Goal: Task Accomplishment & Management: Complete application form

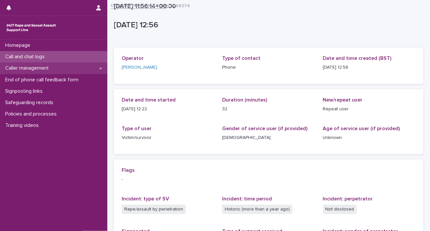
scroll to position [132, 0]
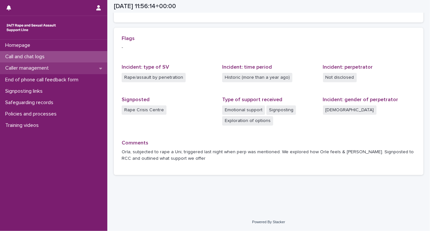
click at [36, 69] on p "Caller management" at bounding box center [28, 68] width 51 height 6
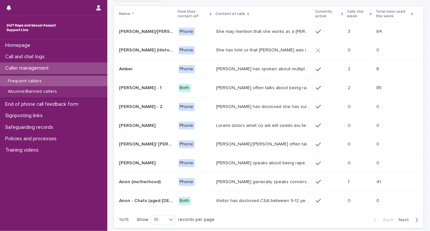
scroll to position [46, 0]
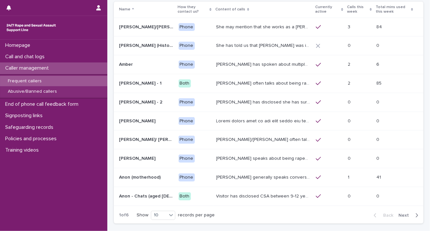
click at [400, 213] on span "Next" at bounding box center [406, 215] width 14 height 5
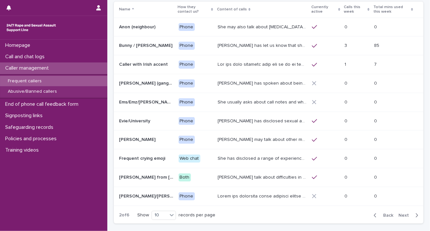
click at [400, 213] on span "Next" at bounding box center [406, 215] width 14 height 5
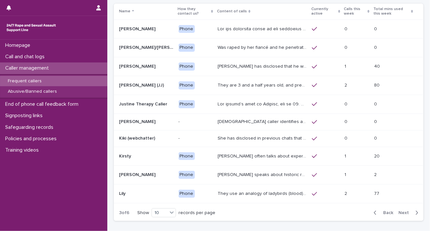
click at [400, 211] on span "Next" at bounding box center [406, 213] width 14 height 5
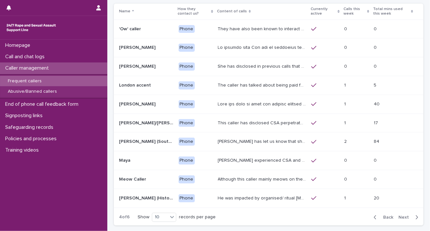
scroll to position [46, 0]
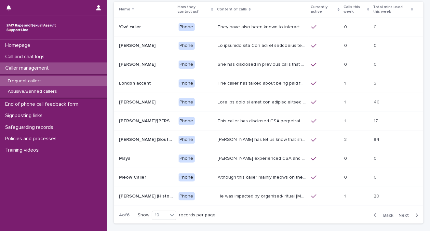
click at [400, 213] on span "Next" at bounding box center [406, 215] width 14 height 5
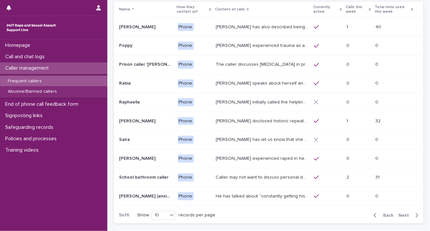
click at [400, 213] on span "Next" at bounding box center [406, 215] width 14 height 5
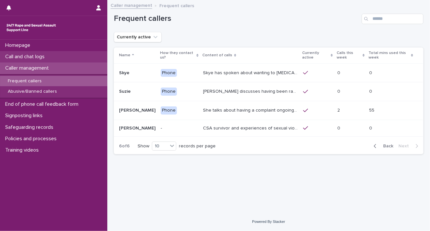
click at [49, 57] on p "Call and chat logs" at bounding box center [26, 57] width 47 height 6
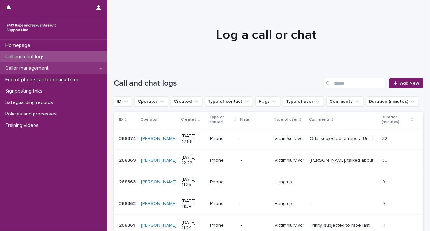
click at [42, 72] on div "Caller management" at bounding box center [53, 67] width 107 height 11
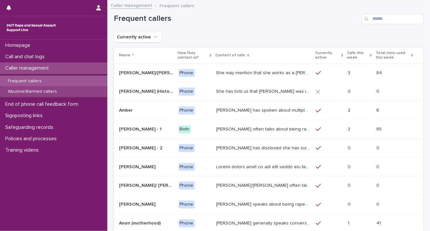
click at [43, 92] on p "Abusive/Banned callers" at bounding box center [33, 92] width 60 height 6
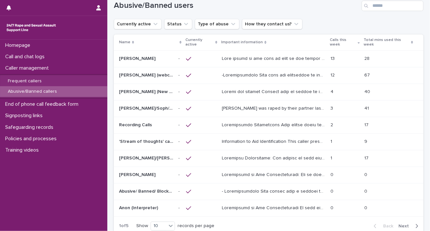
scroll to position [17, 0]
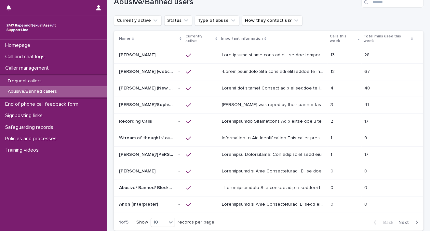
click at [340, 60] on td "13 13" at bounding box center [345, 55] width 34 height 17
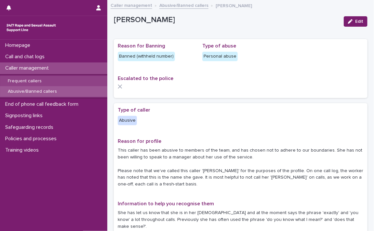
click at [19, 81] on p "Frequent callers" at bounding box center [25, 81] width 44 height 6
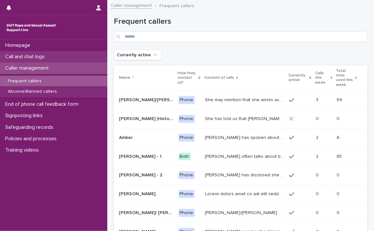
click at [25, 59] on p "Call and chat logs" at bounding box center [26, 57] width 47 height 6
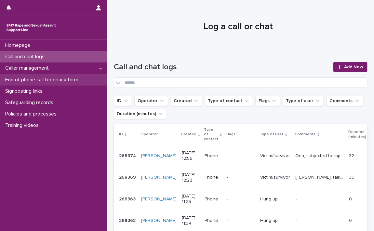
click at [31, 78] on p "End of phone call feedback form" at bounding box center [43, 80] width 81 height 6
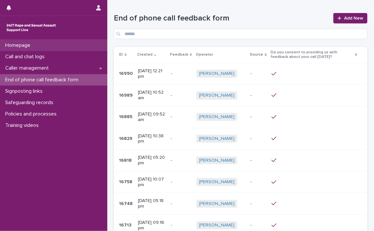
click at [24, 47] on p "Homepage" at bounding box center [19, 45] width 33 height 6
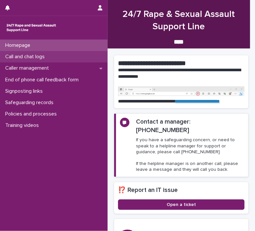
click at [25, 57] on p "Call and chat logs" at bounding box center [26, 57] width 47 height 6
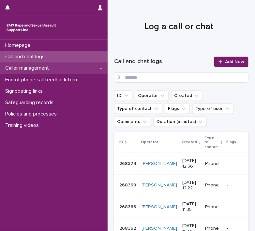
click at [23, 71] on p "Caller management" at bounding box center [28, 68] width 51 height 6
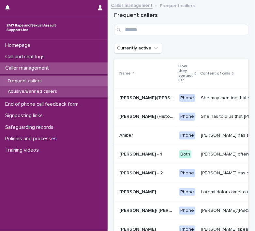
click at [46, 91] on p "Abusive/Banned callers" at bounding box center [33, 92] width 60 height 6
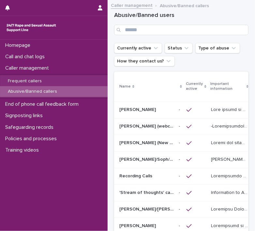
click at [145, 160] on p "[PERSON_NAME]/Soph/[PERSON_NAME]/[PERSON_NAME]/Scarlet/[PERSON_NAME] - Banned/W…" at bounding box center [147, 159] width 56 height 7
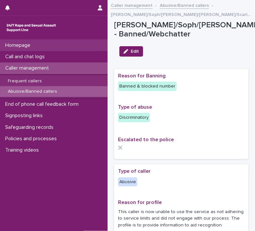
click at [57, 45] on div "Homepage" at bounding box center [53, 45] width 107 height 11
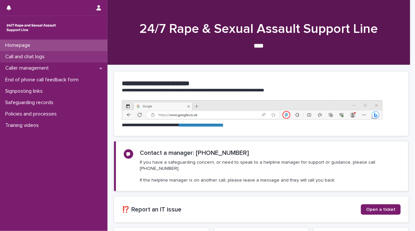
click at [6, 56] on p "Call and chat logs" at bounding box center [26, 57] width 47 height 6
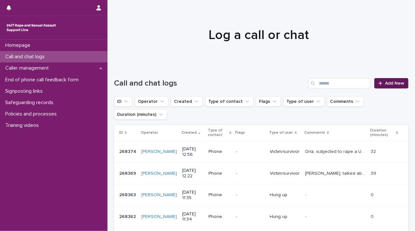
click at [378, 82] on icon at bounding box center [380, 83] width 4 height 5
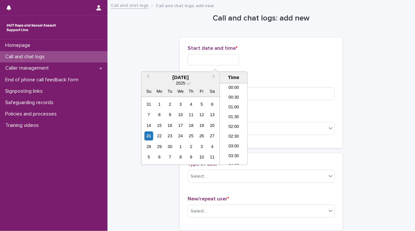
click at [205, 59] on input "text" at bounding box center [212, 59] width 51 height 11
click at [148, 134] on div "21" at bounding box center [148, 135] width 9 height 9
click at [210, 59] on input "**********" at bounding box center [212, 59] width 51 height 11
drag, startPoint x: 211, startPoint y: 58, endPoint x: 227, endPoint y: 57, distance: 16.3
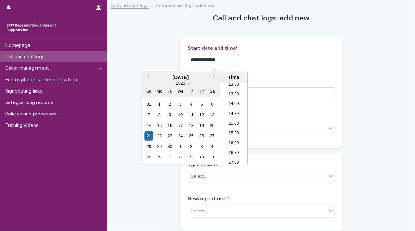
click at [227, 57] on input "**********" at bounding box center [212, 59] width 51 height 11
drag, startPoint x: 210, startPoint y: 59, endPoint x: 241, endPoint y: 57, distance: 30.3
click at [239, 58] on input "**********" at bounding box center [212, 59] width 51 height 11
type input "**********"
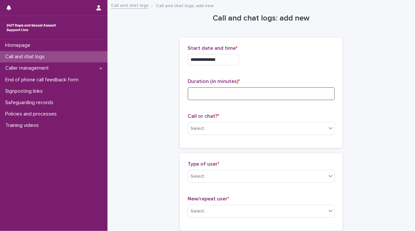
click at [268, 93] on input at bounding box center [260, 93] width 147 height 13
type input "**"
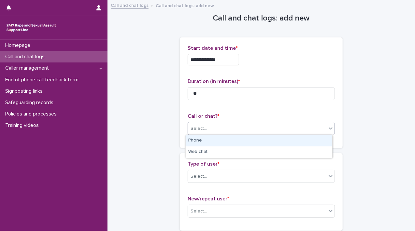
click at [327, 129] on icon at bounding box center [330, 128] width 7 height 7
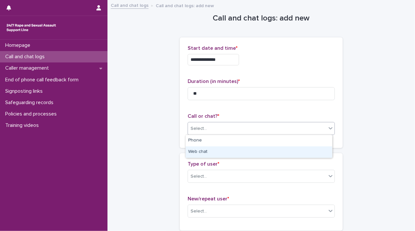
click at [316, 147] on div "Web chat" at bounding box center [259, 151] width 146 height 11
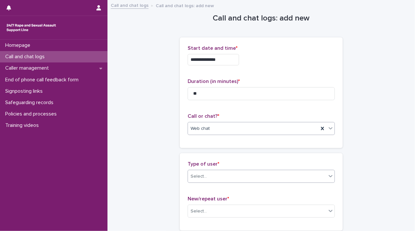
click at [328, 172] on div at bounding box center [330, 176] width 8 height 12
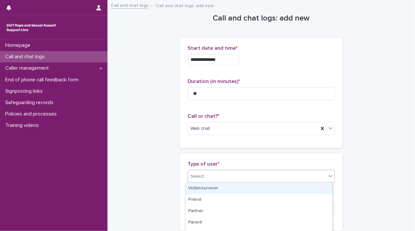
click at [302, 188] on div "Victim/survivor" at bounding box center [259, 188] width 146 height 11
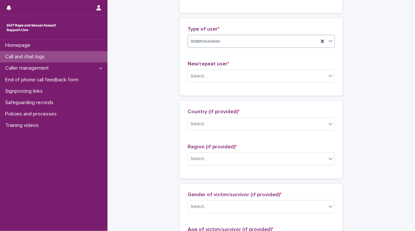
scroll to position [138, 0]
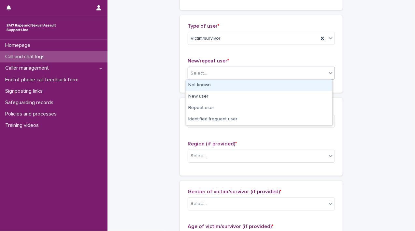
click at [327, 73] on icon at bounding box center [330, 73] width 7 height 7
click at [311, 88] on div "Not known" at bounding box center [259, 85] width 146 height 11
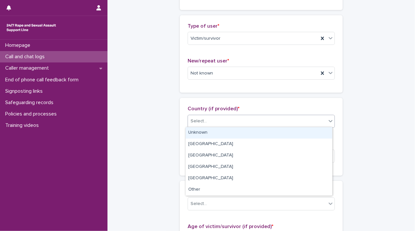
drag, startPoint x: 322, startPoint y: 120, endPoint x: 301, endPoint y: 136, distance: 26.1
click at [322, 121] on div "Select..." at bounding box center [257, 121] width 138 height 11
click at [300, 134] on div "Unknown" at bounding box center [259, 132] width 146 height 11
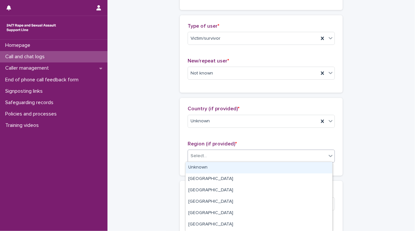
click at [329, 158] on icon at bounding box center [330, 156] width 7 height 7
click at [307, 168] on div "Unknown" at bounding box center [259, 167] width 146 height 11
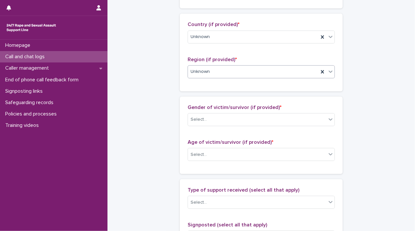
scroll to position [236, 0]
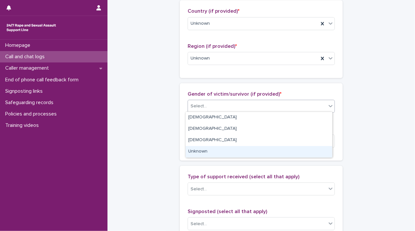
drag, startPoint x: 328, startPoint y: 106, endPoint x: 308, endPoint y: 150, distance: 48.6
click at [308, 150] on body "**********" at bounding box center [207, 115] width 415 height 231
click at [308, 150] on div "Unknown" at bounding box center [259, 151] width 146 height 11
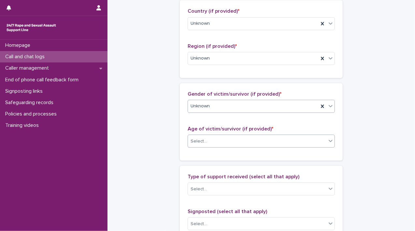
click at [330, 140] on icon at bounding box center [330, 141] width 7 height 7
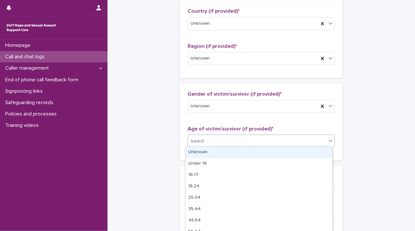
click at [320, 149] on div "Unknown" at bounding box center [259, 152] width 146 height 11
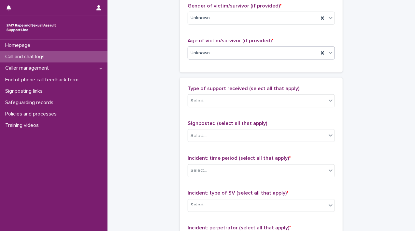
scroll to position [354, 0]
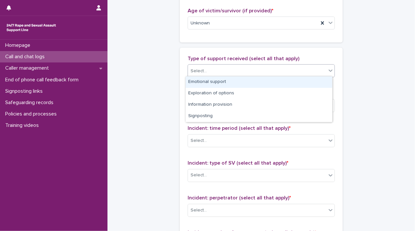
click at [327, 71] on icon at bounding box center [330, 70] width 7 height 7
click at [317, 80] on div "Emotional support" at bounding box center [259, 81] width 146 height 11
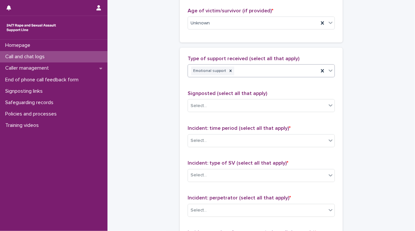
click at [326, 73] on div at bounding box center [330, 71] width 8 height 12
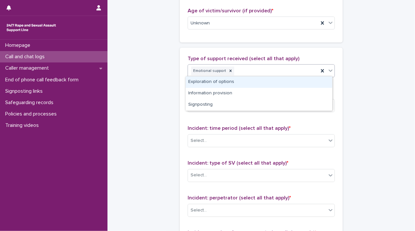
click at [315, 81] on div "Exploration of options" at bounding box center [259, 81] width 146 height 11
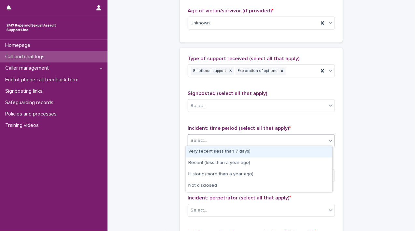
click at [327, 142] on icon at bounding box center [330, 140] width 7 height 7
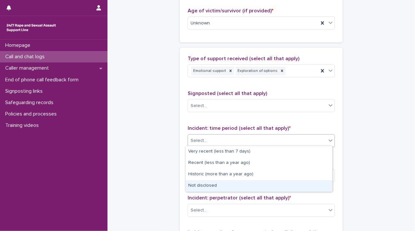
drag, startPoint x: 318, startPoint y: 168, endPoint x: 311, endPoint y: 188, distance: 20.8
click at [311, 188] on div "Not disclosed" at bounding box center [259, 185] width 146 height 11
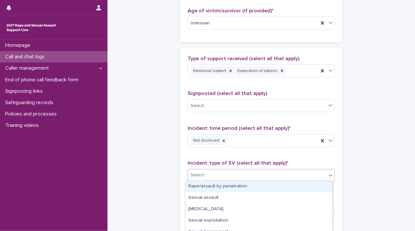
click at [327, 176] on icon at bounding box center [330, 175] width 7 height 7
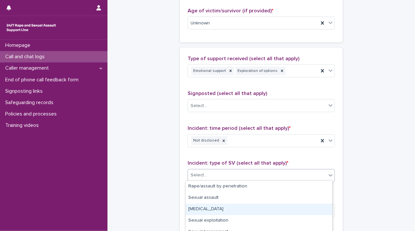
click at [308, 211] on div "[MEDICAL_DATA]" at bounding box center [259, 209] width 146 height 11
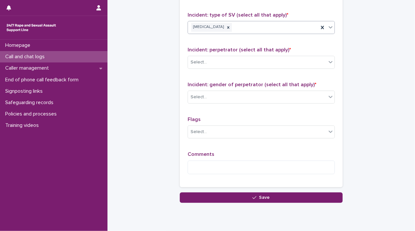
scroll to position [508, 0]
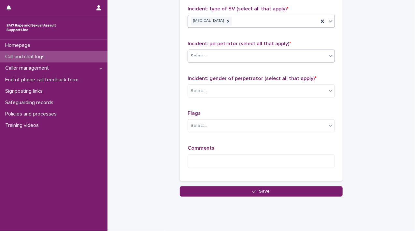
click at [329, 57] on icon at bounding box center [330, 56] width 7 height 7
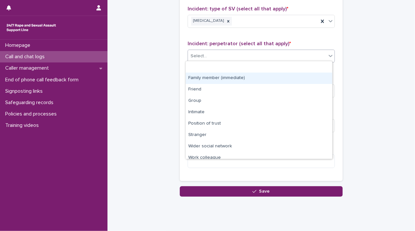
scroll to position [27, 0]
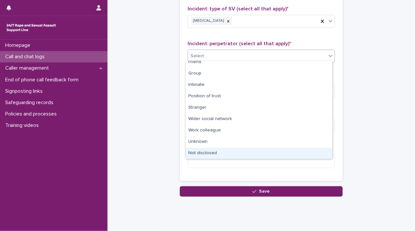
click at [319, 152] on div "Not disclosed" at bounding box center [259, 153] width 146 height 11
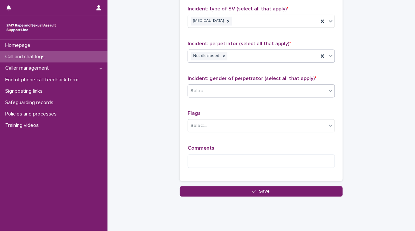
click at [332, 89] on div "Select..." at bounding box center [260, 91] width 147 height 13
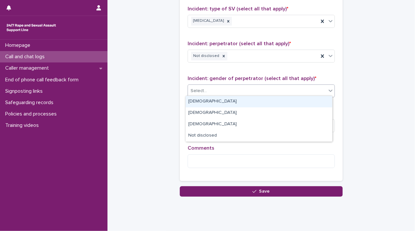
click at [326, 91] on div at bounding box center [330, 91] width 8 height 12
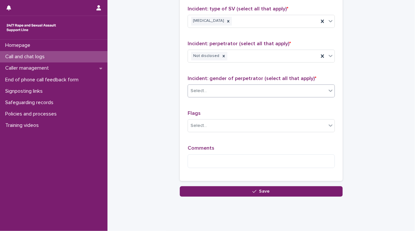
click at [328, 90] on icon at bounding box center [330, 91] width 4 height 2
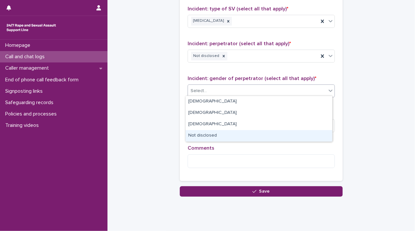
click at [303, 133] on div "Not disclosed" at bounding box center [259, 135] width 146 height 11
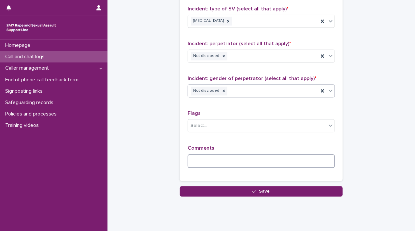
click at [283, 157] on textarea at bounding box center [260, 162] width 147 height 14
type textarea "*"
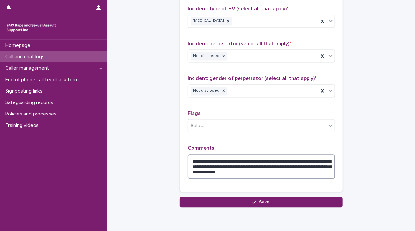
click at [310, 164] on textarea "**********" at bounding box center [260, 167] width 147 height 25
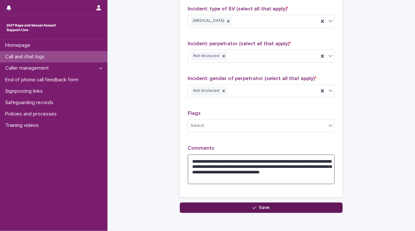
type textarea "**********"
click at [292, 206] on button "Save" at bounding box center [261, 208] width 163 height 10
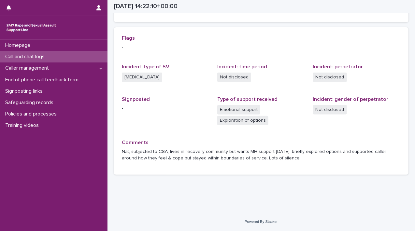
scroll to position [132, 0]
click at [29, 47] on p "Homepage" at bounding box center [19, 45] width 33 height 6
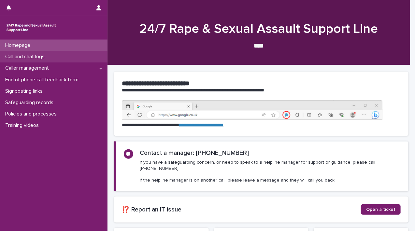
click at [27, 57] on p "Call and chat logs" at bounding box center [26, 57] width 47 height 6
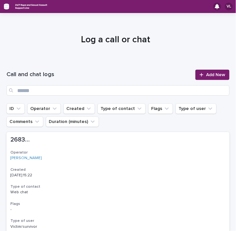
click at [7, 5] on icon "button" at bounding box center [6, 6] width 5 height 5
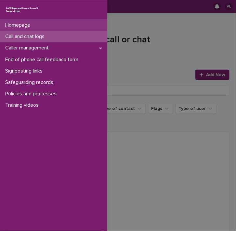
click at [11, 26] on p "Homepage" at bounding box center [19, 25] width 33 height 6
